Goal: Navigation & Orientation: Find specific page/section

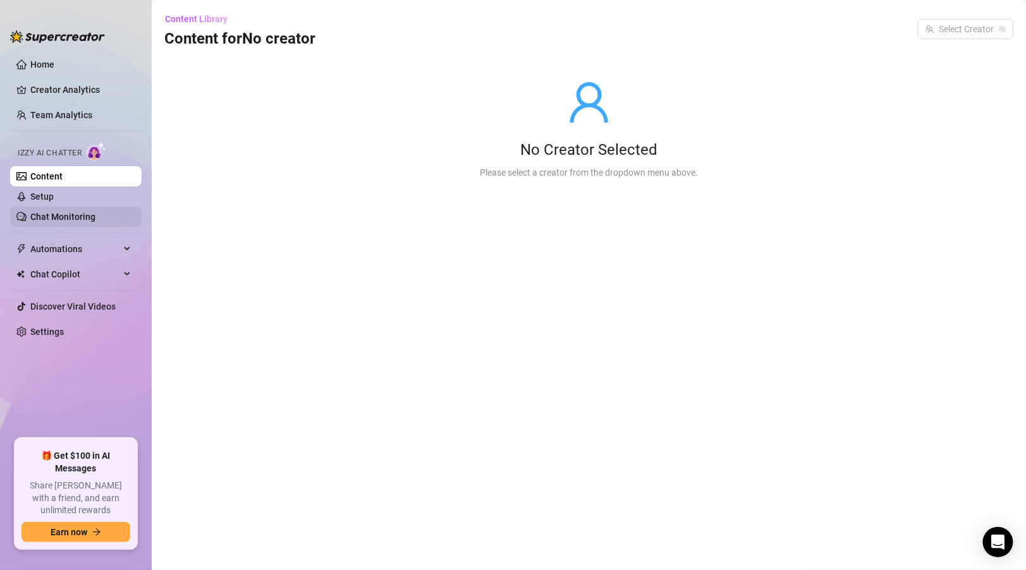
click at [86, 212] on link "Chat Monitoring" at bounding box center [62, 217] width 65 height 10
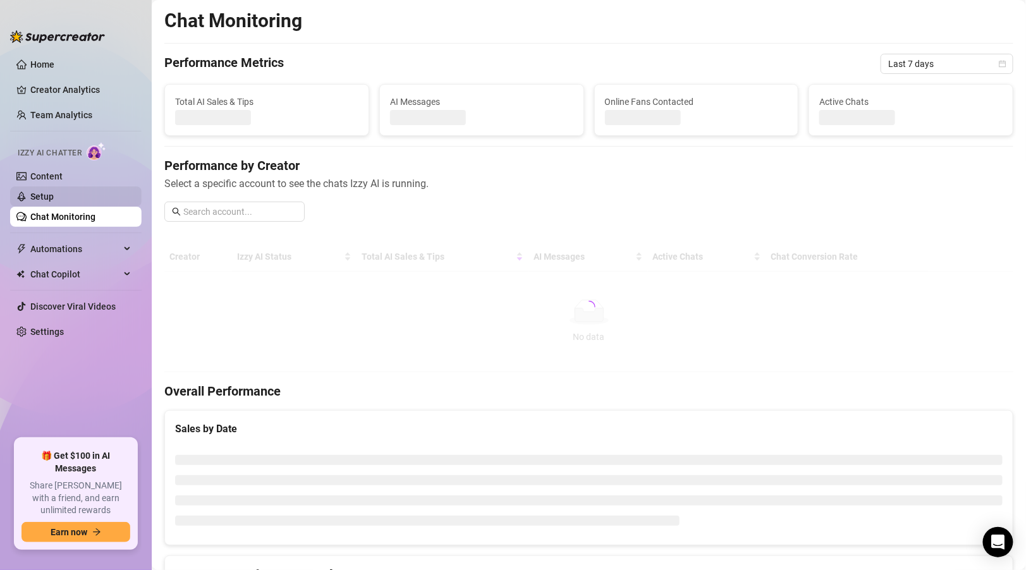
click at [54, 198] on link "Setup" at bounding box center [41, 197] width 23 height 10
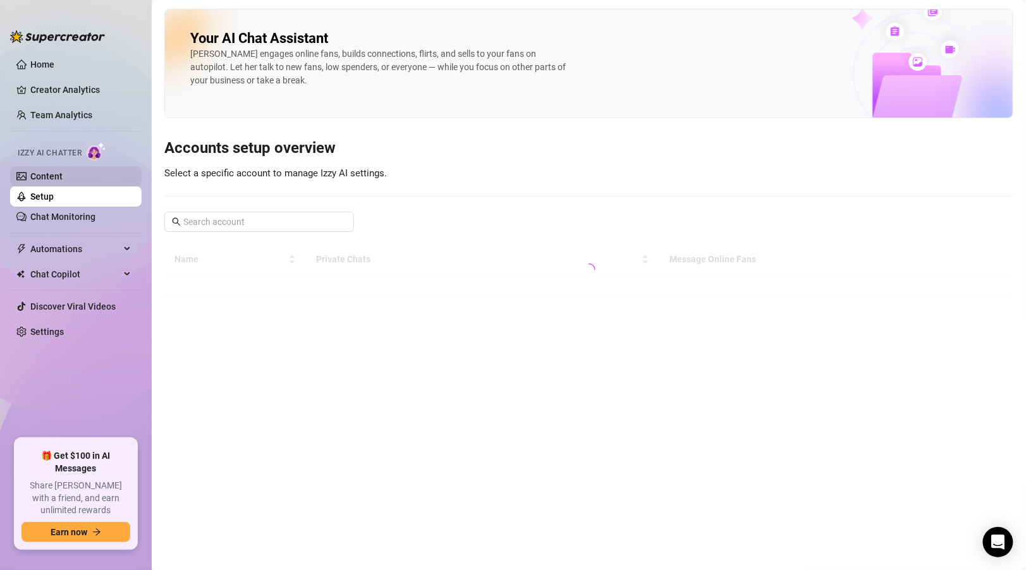
click at [63, 177] on link "Content" at bounding box center [46, 176] width 32 height 10
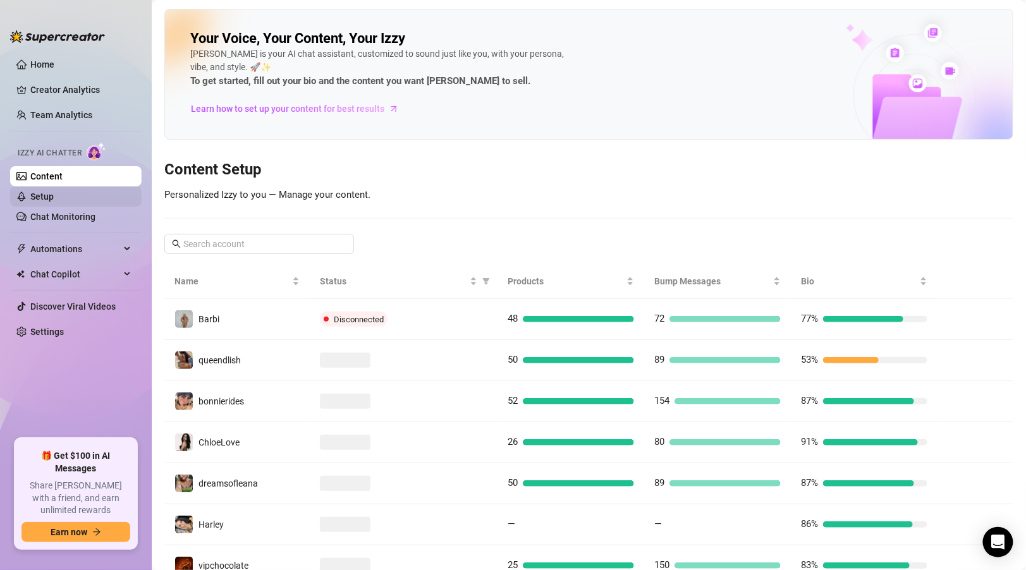
click at [54, 192] on link "Setup" at bounding box center [41, 197] width 23 height 10
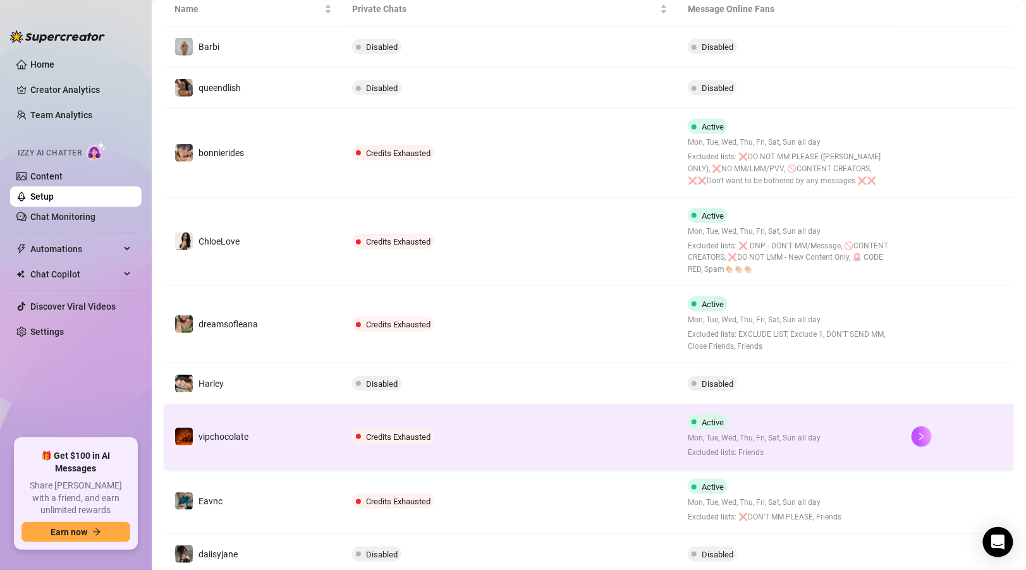
scroll to position [252, 0]
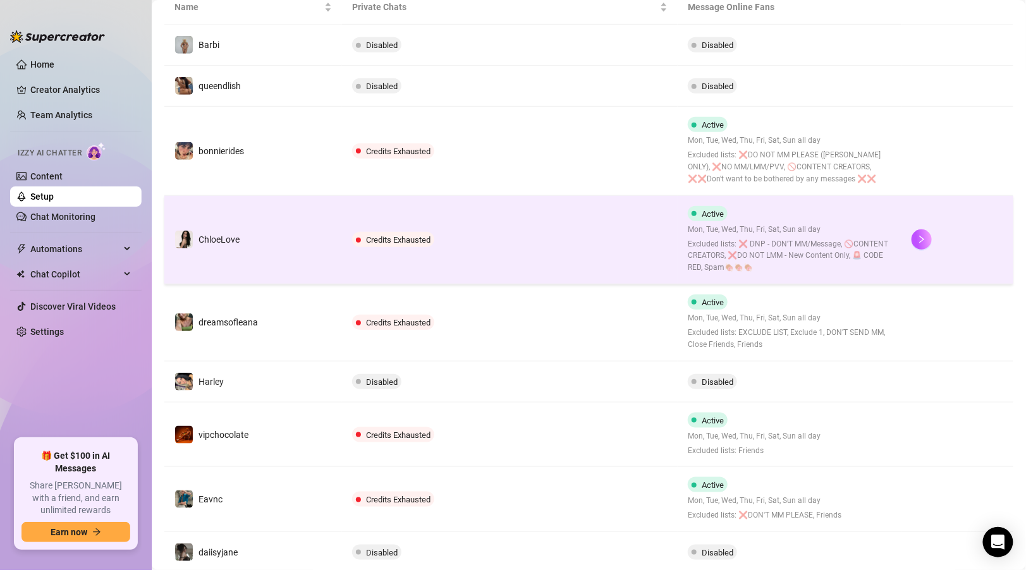
click at [615, 246] on td "Credits Exhausted" at bounding box center [510, 240] width 336 height 89
